Goal: Information Seeking & Learning: Learn about a topic

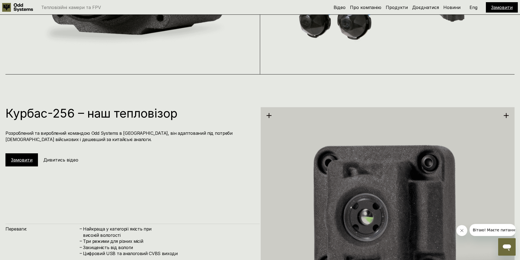
scroll to position [147, 0]
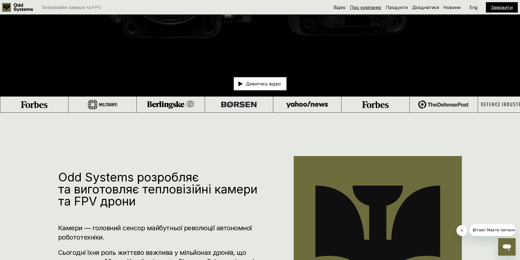
click at [363, 9] on link "Про компанію" at bounding box center [365, 7] width 31 height 5
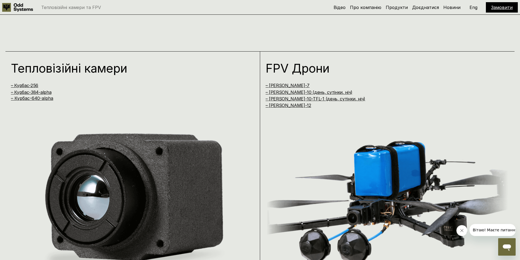
scroll to position [614, 0]
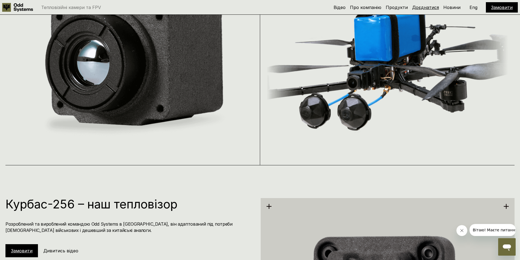
click at [434, 7] on link "Доєднатися" at bounding box center [425, 7] width 27 height 5
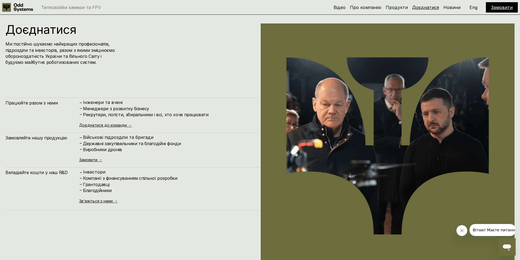
scroll to position [2601, 0]
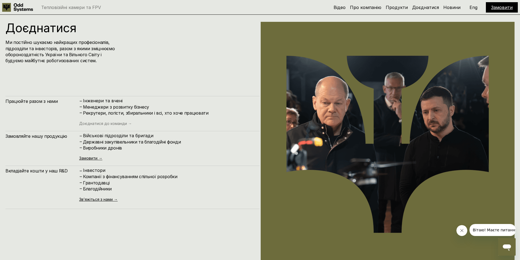
click at [126, 125] on link "Доєднатися до команди →" at bounding box center [105, 123] width 53 height 5
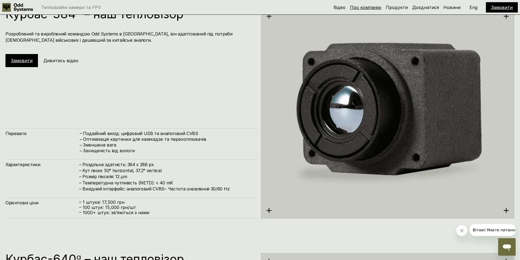
click at [379, 7] on link "Про компанію" at bounding box center [365, 7] width 31 height 5
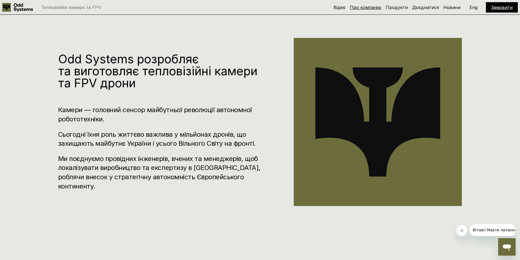
scroll to position [259, 0]
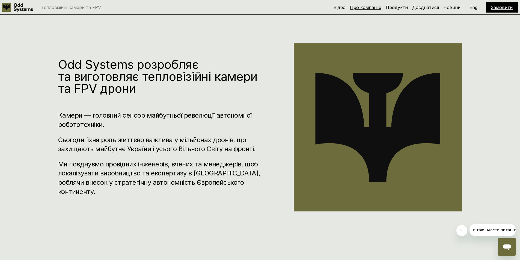
click at [379, 7] on link "Про компанію" at bounding box center [365, 7] width 31 height 5
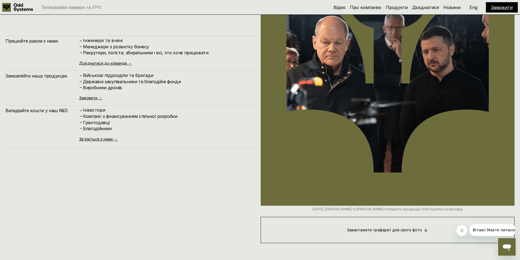
scroll to position [2662, 0]
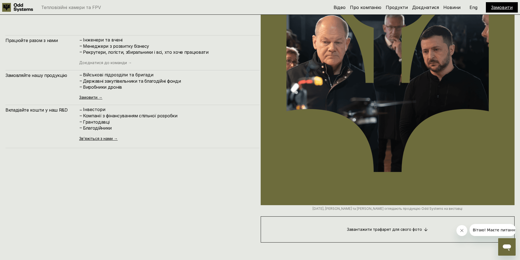
click at [91, 63] on link "Доєднатися до команди →" at bounding box center [105, 62] width 53 height 5
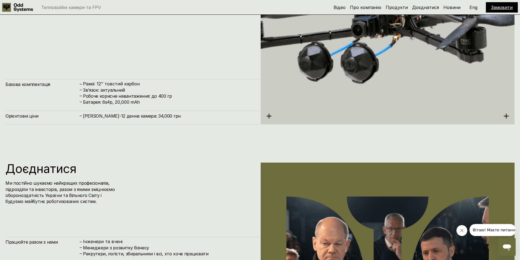
scroll to position [2584, 0]
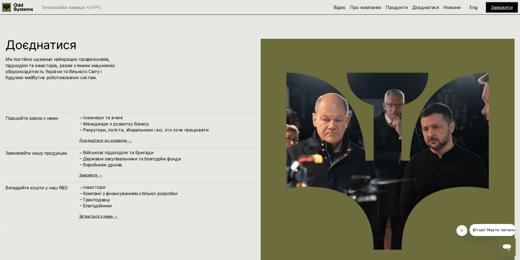
click at [20, 118] on h4 "Працюйте разом з нами" at bounding box center [42, 118] width 74 height 6
click at [97, 128] on h4 "Рекрутери, логісти, збиральники і всі, хто хоче працювати" at bounding box center [168, 130] width 171 height 6
click at [105, 141] on link "Доєднатися до команди →" at bounding box center [105, 140] width 53 height 5
